Goal: Use online tool/utility: Utilize a website feature to perform a specific function

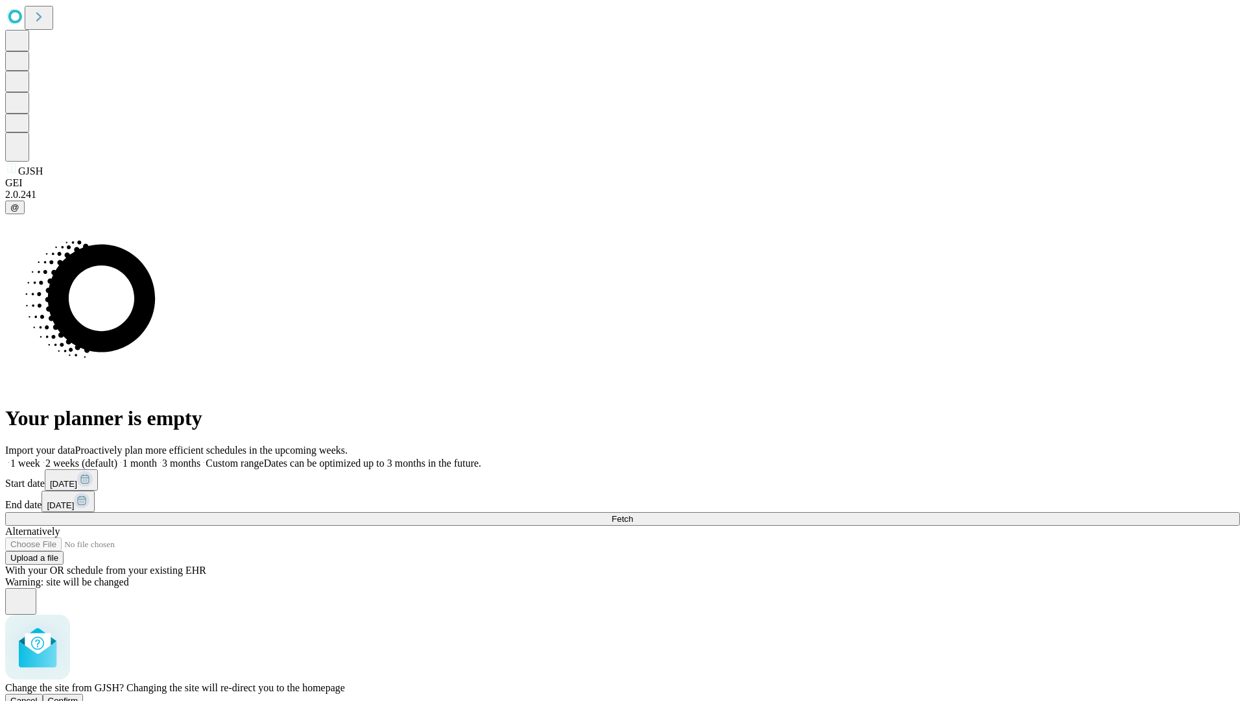
click at [78, 695] on span "Confirm" at bounding box center [63, 700] width 30 height 10
click at [40, 457] on label "1 week" at bounding box center [22, 462] width 35 height 11
click at [633, 514] on span "Fetch" at bounding box center [622, 519] width 21 height 10
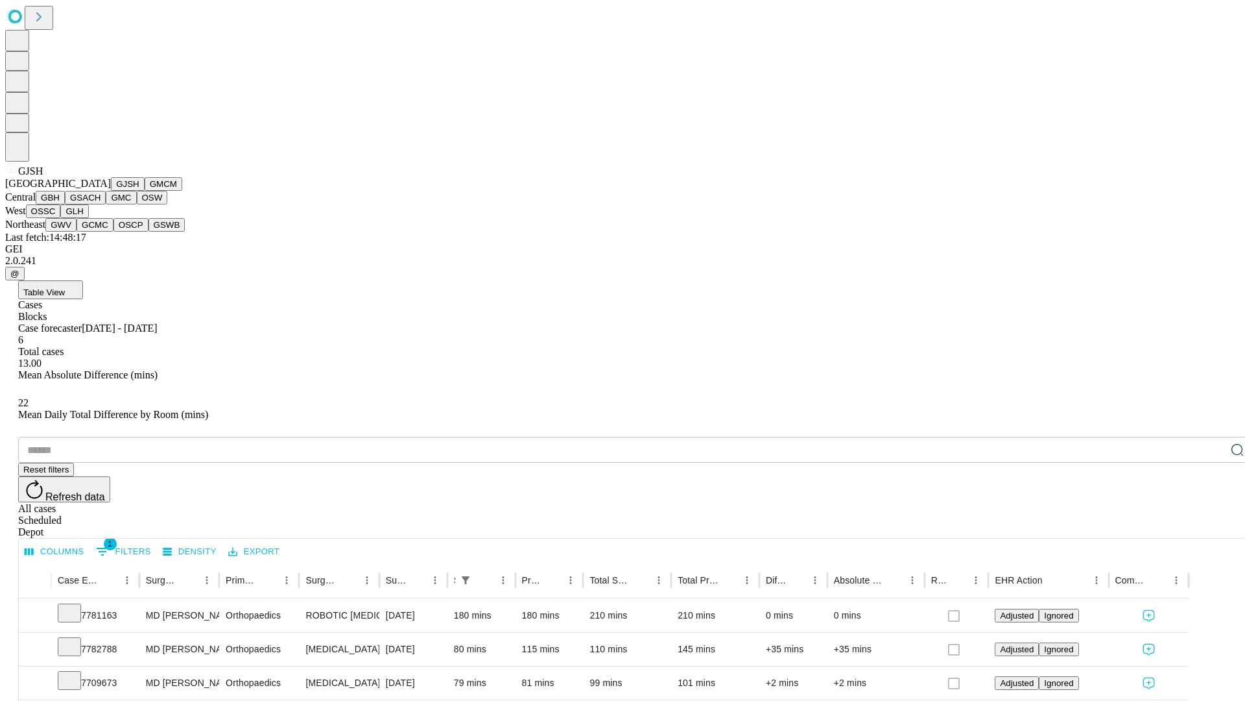
click at [145, 191] on button "GMCM" at bounding box center [164, 184] width 38 height 14
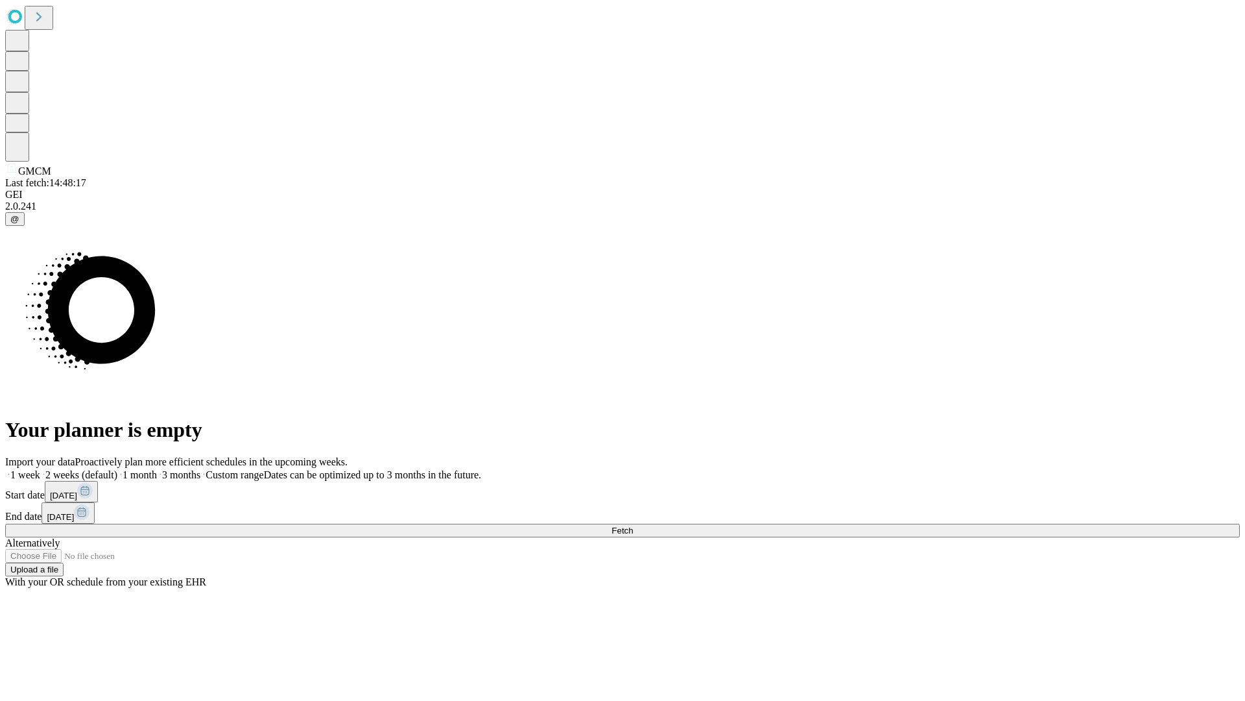
click at [40, 469] on label "1 week" at bounding box center [22, 474] width 35 height 11
click at [633, 525] on span "Fetch" at bounding box center [622, 530] width 21 height 10
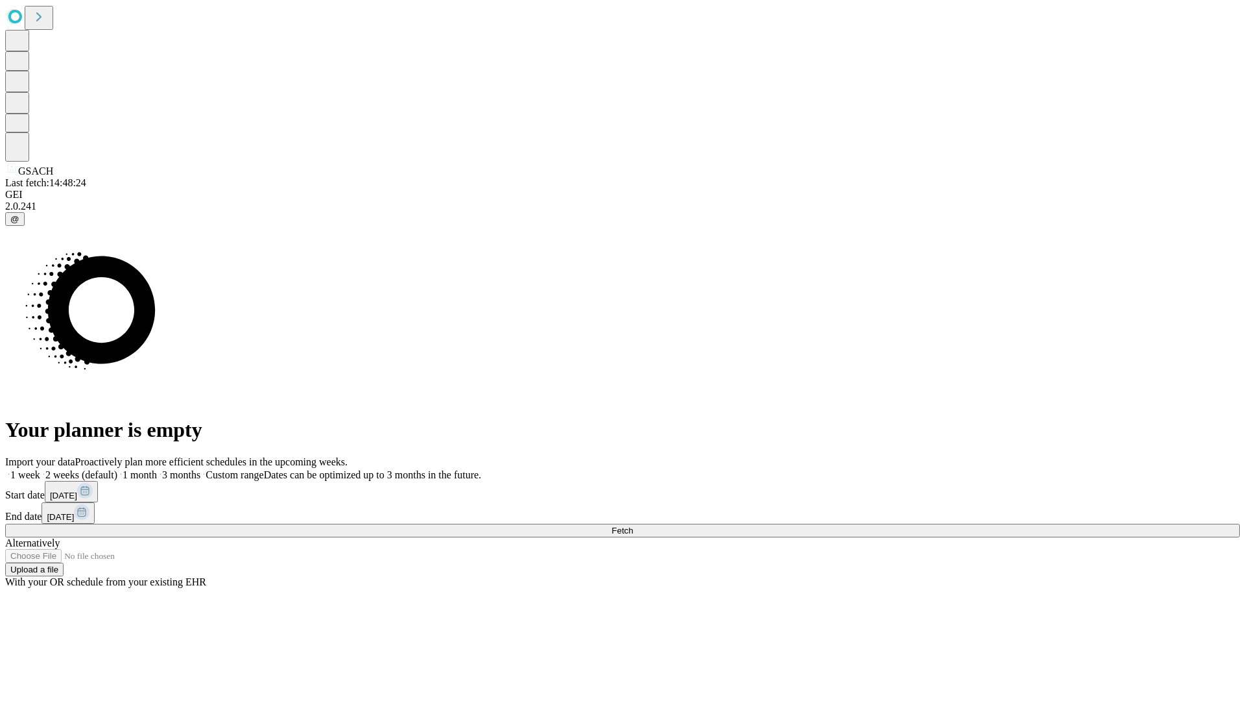
click at [40, 469] on label "1 week" at bounding box center [22, 474] width 35 height 11
click at [633, 525] on span "Fetch" at bounding box center [622, 530] width 21 height 10
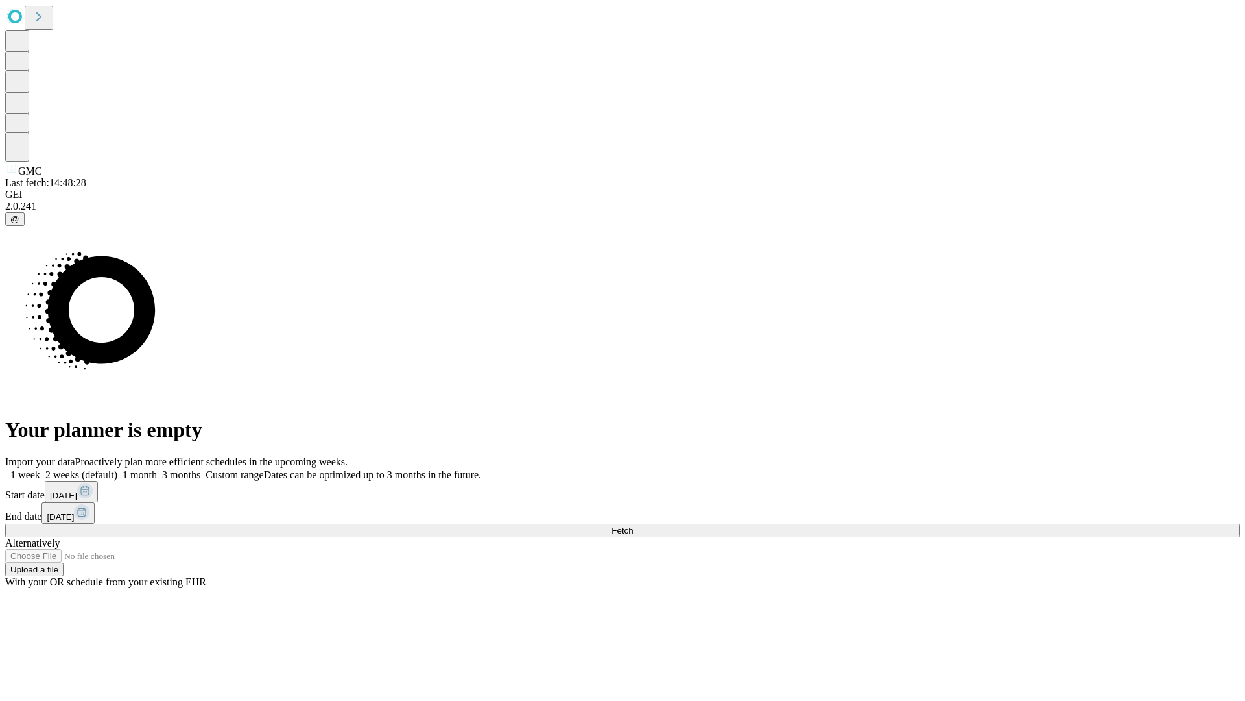
click at [40, 469] on label "1 week" at bounding box center [22, 474] width 35 height 11
click at [633, 525] on span "Fetch" at bounding box center [622, 530] width 21 height 10
click at [40, 469] on label "1 week" at bounding box center [22, 474] width 35 height 11
click at [633, 525] on span "Fetch" at bounding box center [622, 530] width 21 height 10
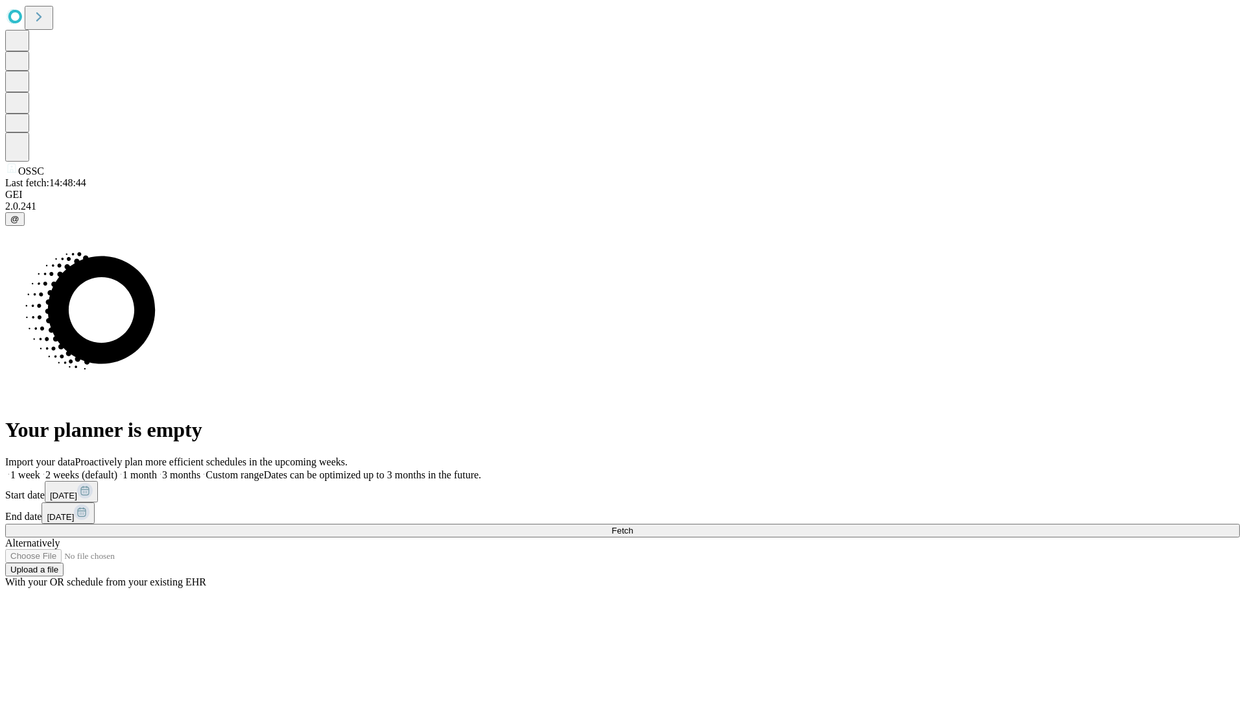
click at [633, 525] on span "Fetch" at bounding box center [622, 530] width 21 height 10
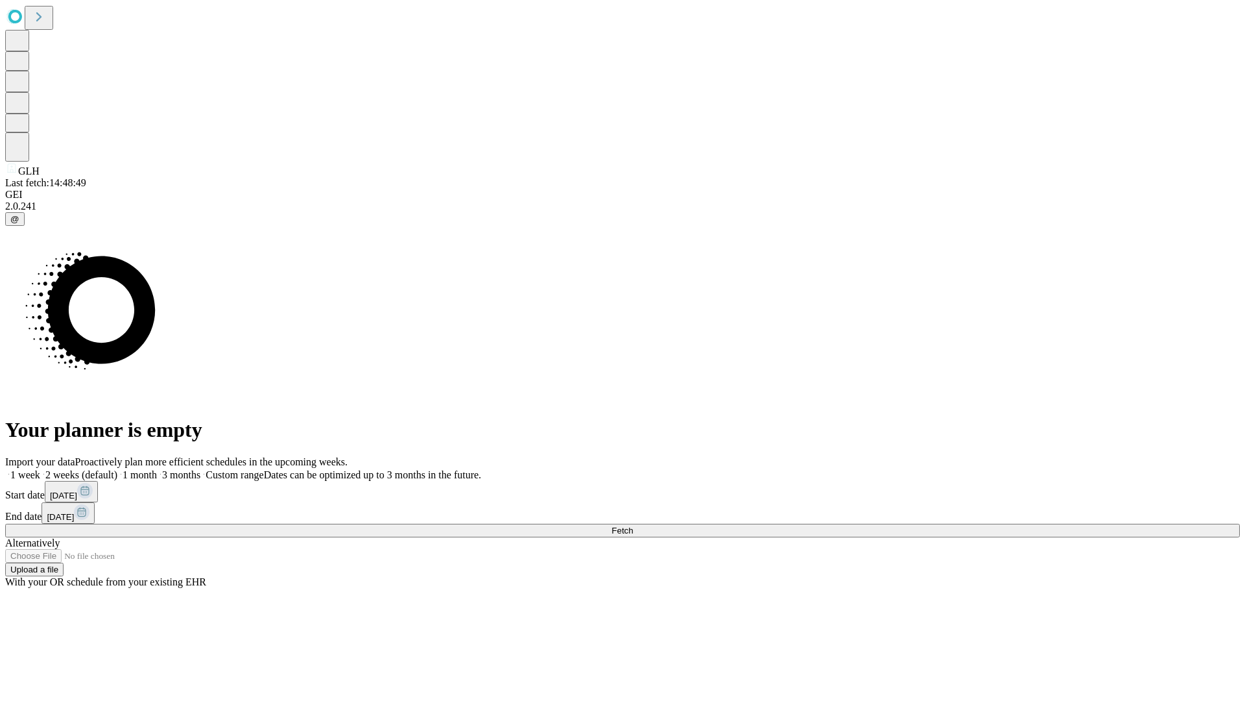
click at [40, 469] on label "1 week" at bounding box center [22, 474] width 35 height 11
click at [633, 525] on span "Fetch" at bounding box center [622, 530] width 21 height 10
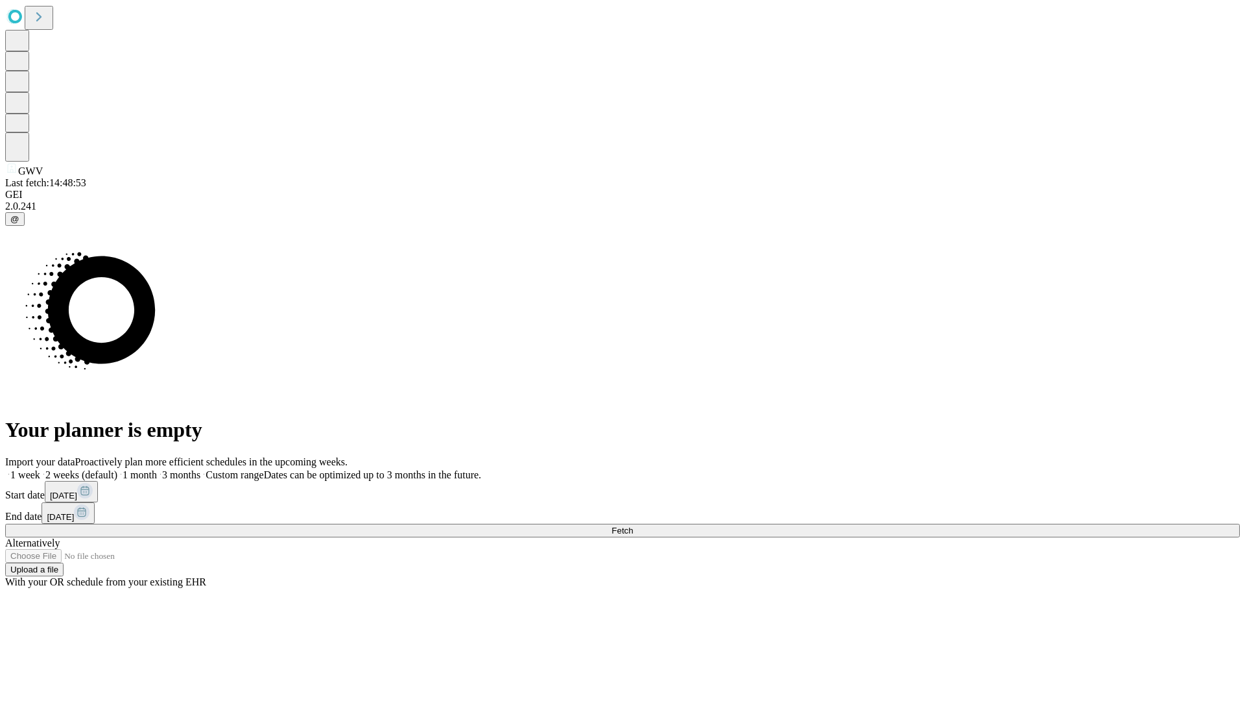
click at [40, 469] on label "1 week" at bounding box center [22, 474] width 35 height 11
click at [633, 525] on span "Fetch" at bounding box center [622, 530] width 21 height 10
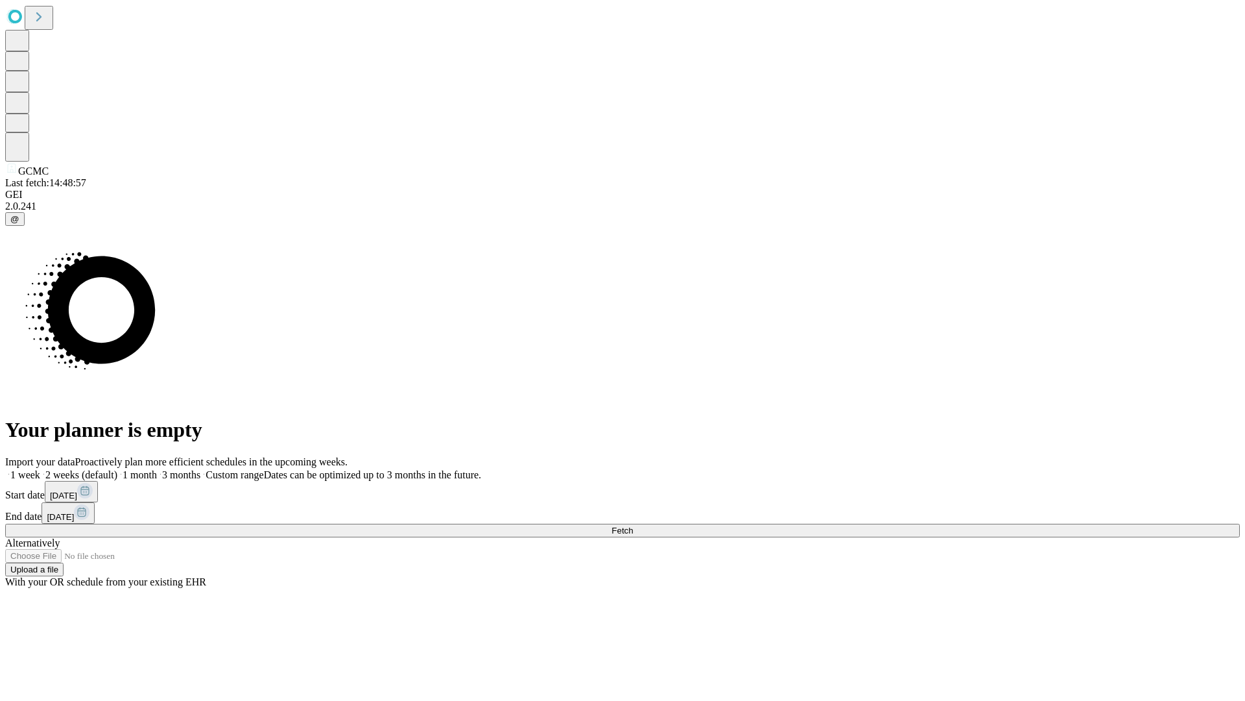
click at [40, 469] on label "1 week" at bounding box center [22, 474] width 35 height 11
click at [633, 525] on span "Fetch" at bounding box center [622, 530] width 21 height 10
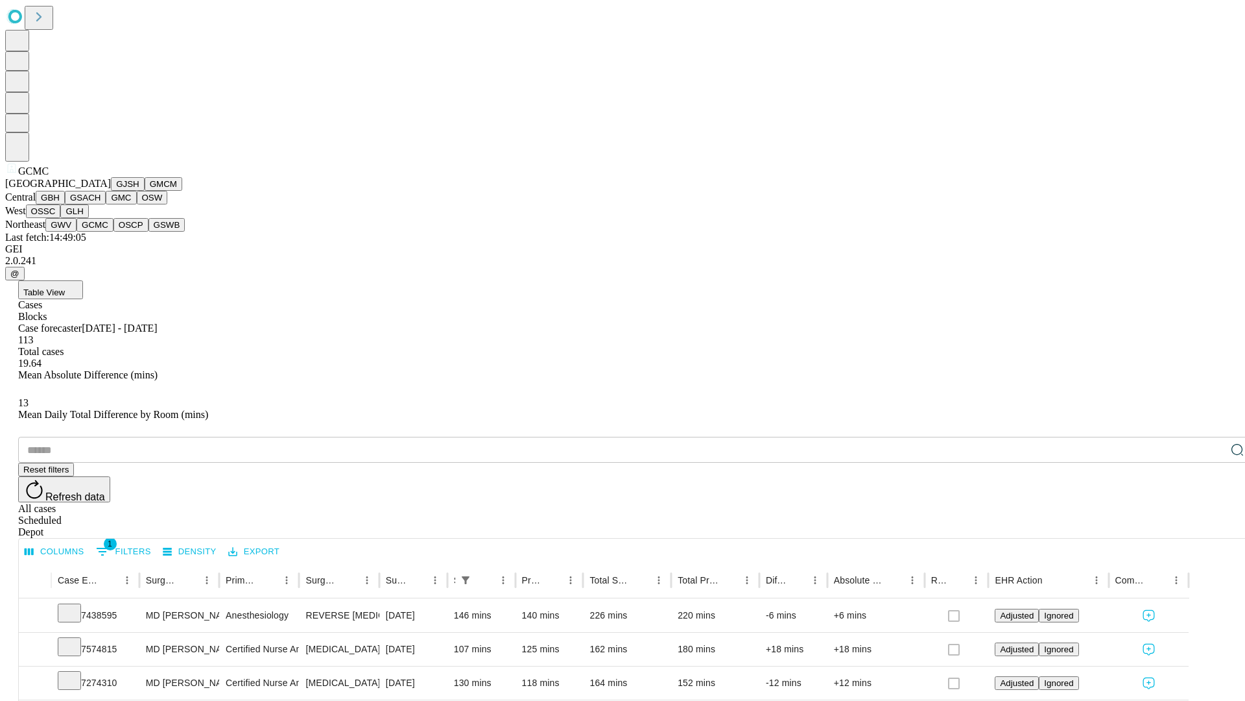
click at [114, 232] on button "OSCP" at bounding box center [131, 225] width 35 height 14
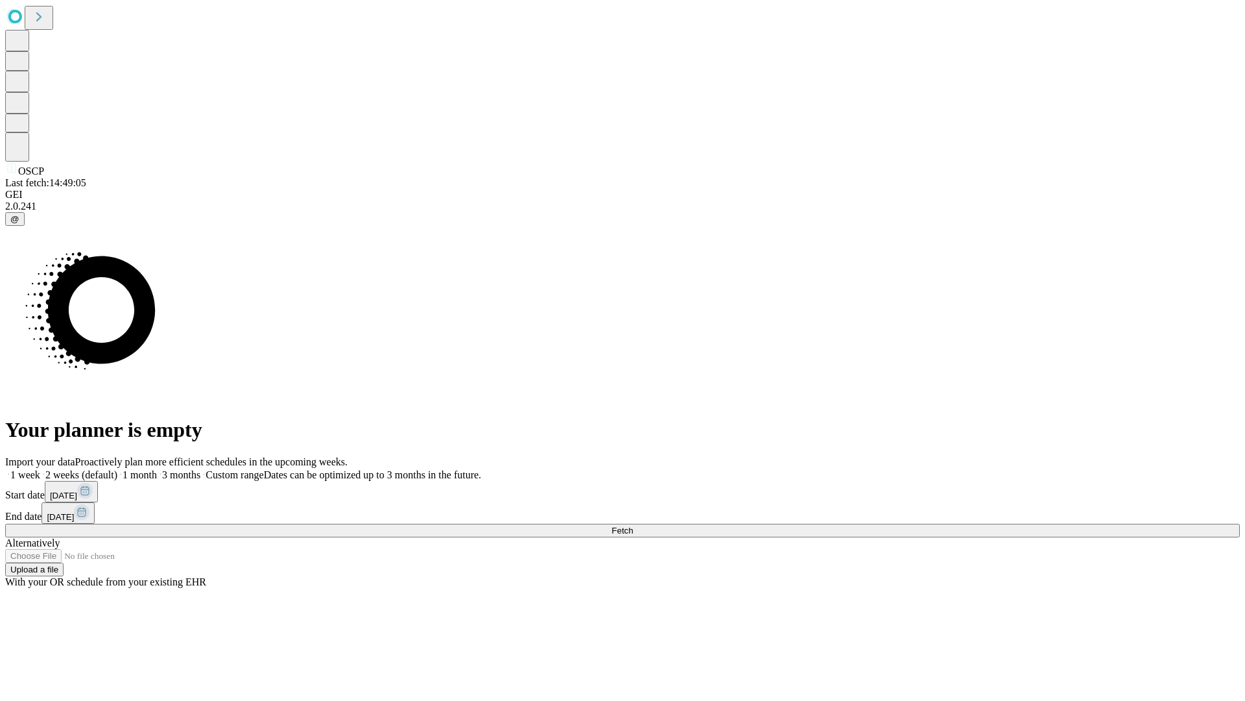
click at [40, 469] on label "1 week" at bounding box center [22, 474] width 35 height 11
click at [633, 525] on span "Fetch" at bounding box center [622, 530] width 21 height 10
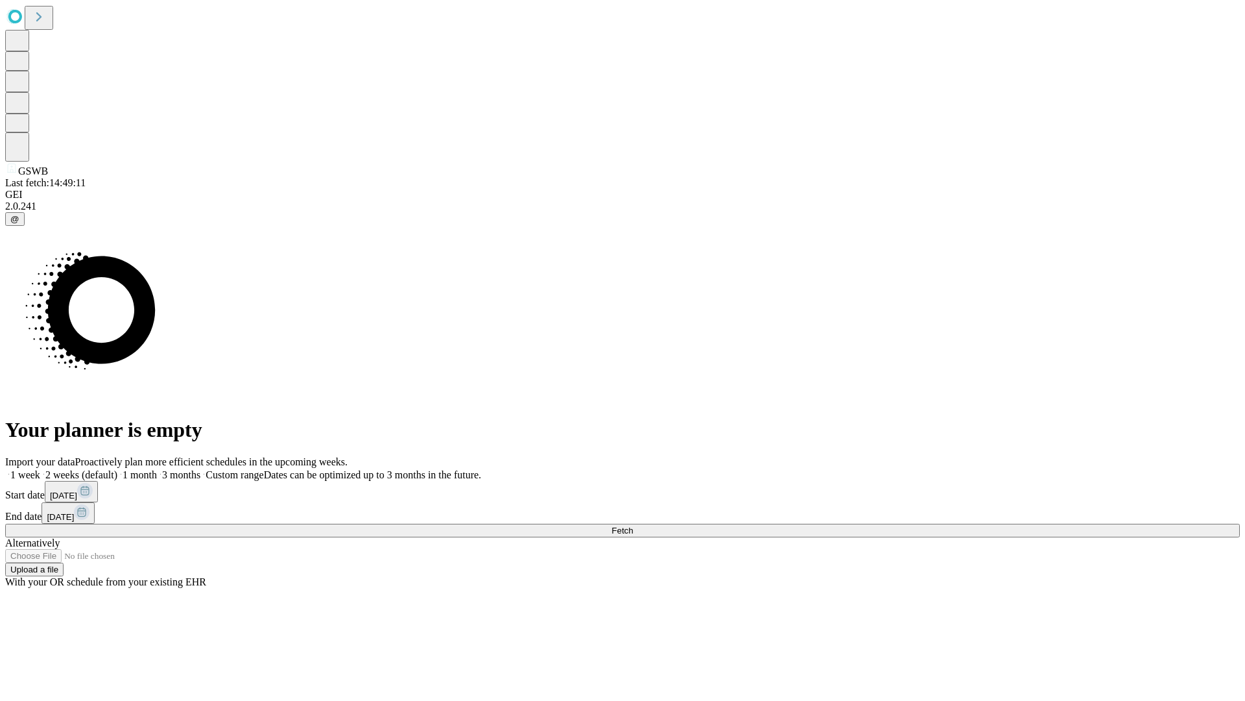
click at [40, 469] on label "1 week" at bounding box center [22, 474] width 35 height 11
click at [633, 525] on span "Fetch" at bounding box center [622, 530] width 21 height 10
